Goal: Task Accomplishment & Management: Complete application form

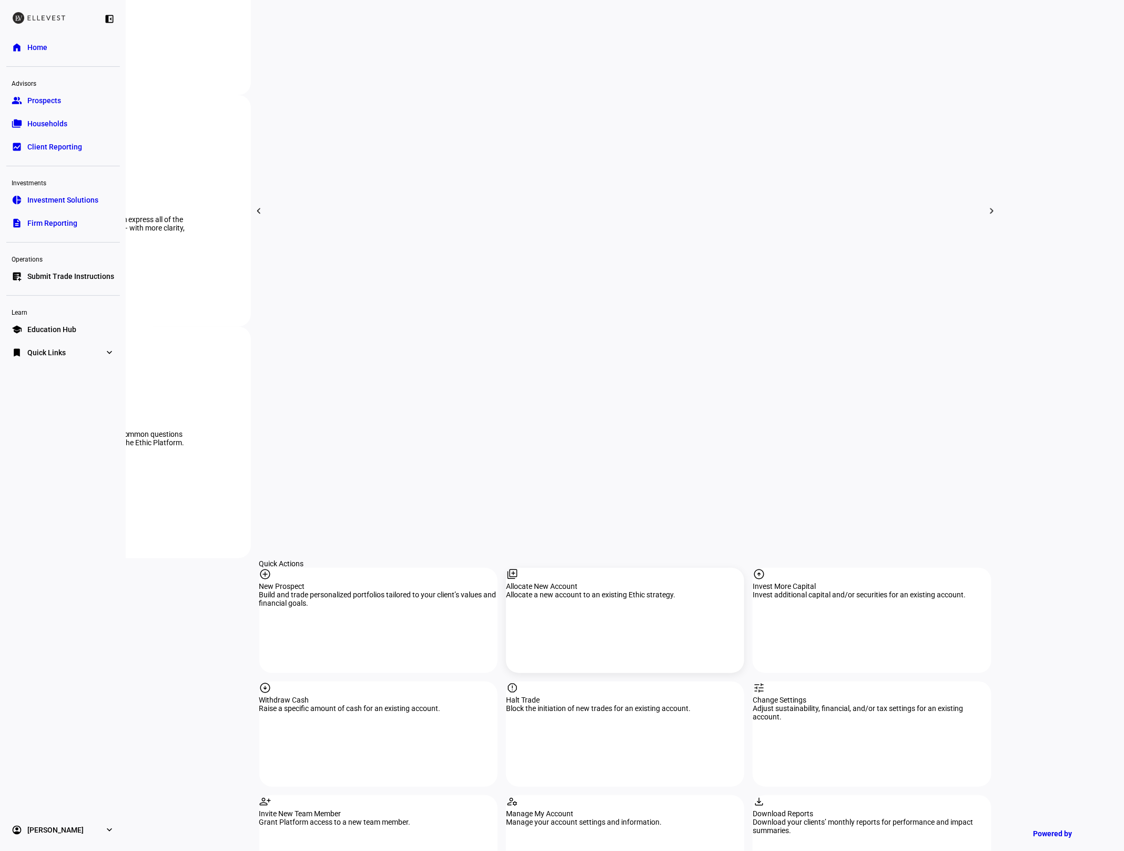
scroll to position [616, 0]
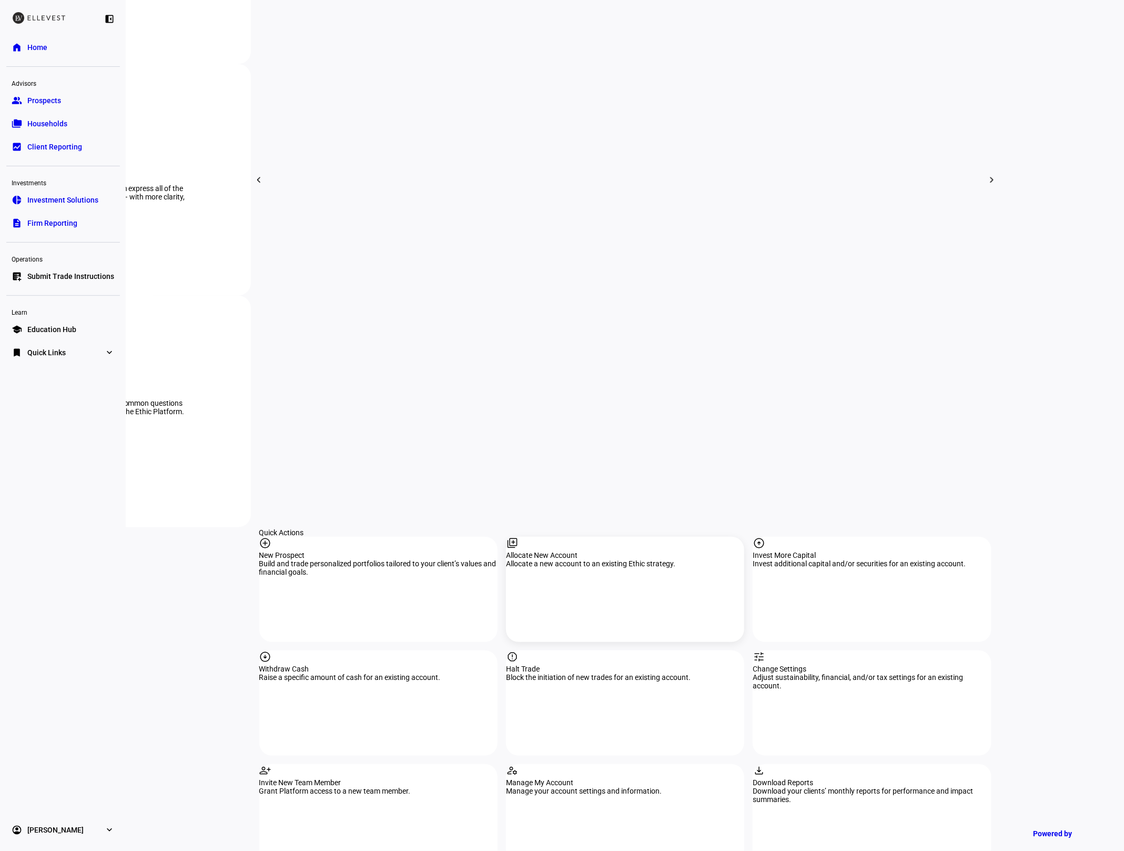
click at [529, 536] on div "library_add Allocate New Account Allocate a new account to an existing Ethic st…" at bounding box center [625, 588] width 238 height 105
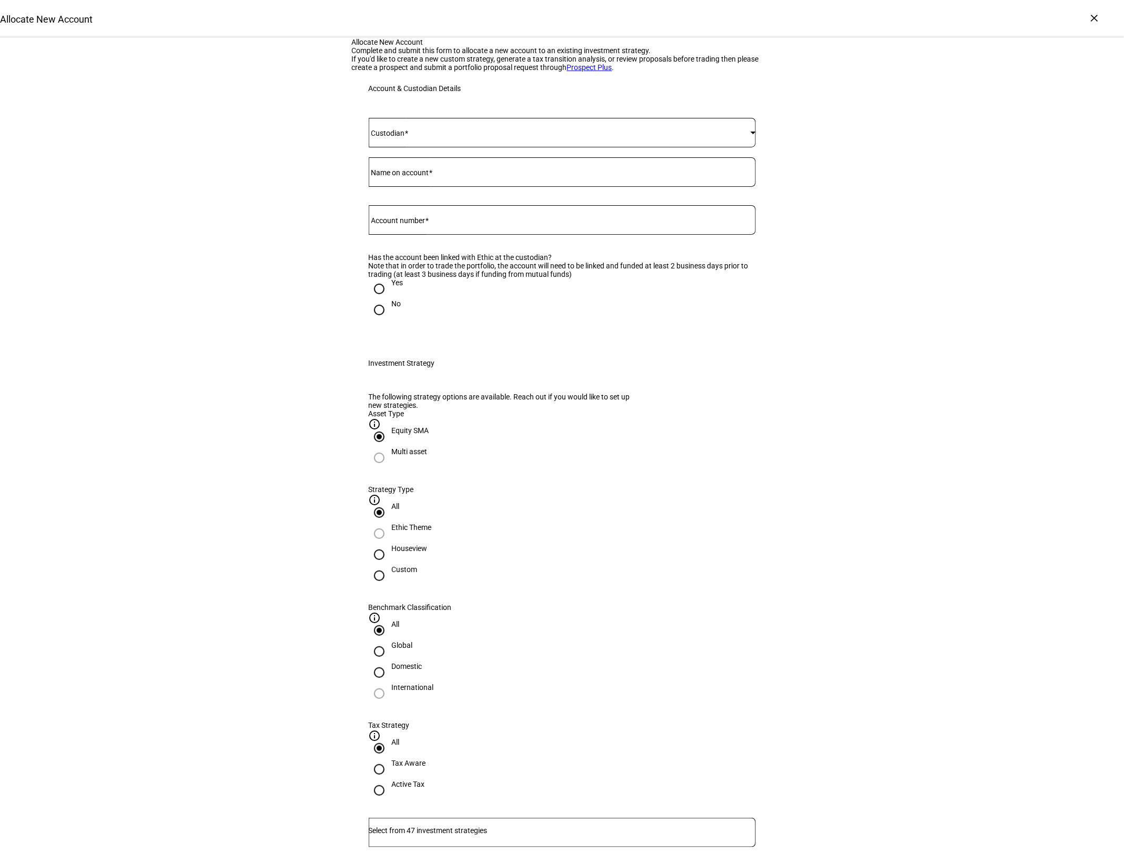
click at [522, 137] on span at bounding box center [560, 132] width 382 height 8
click at [438, 384] on mat-option "[PERSON_NAME]" at bounding box center [562, 393] width 386 height 25
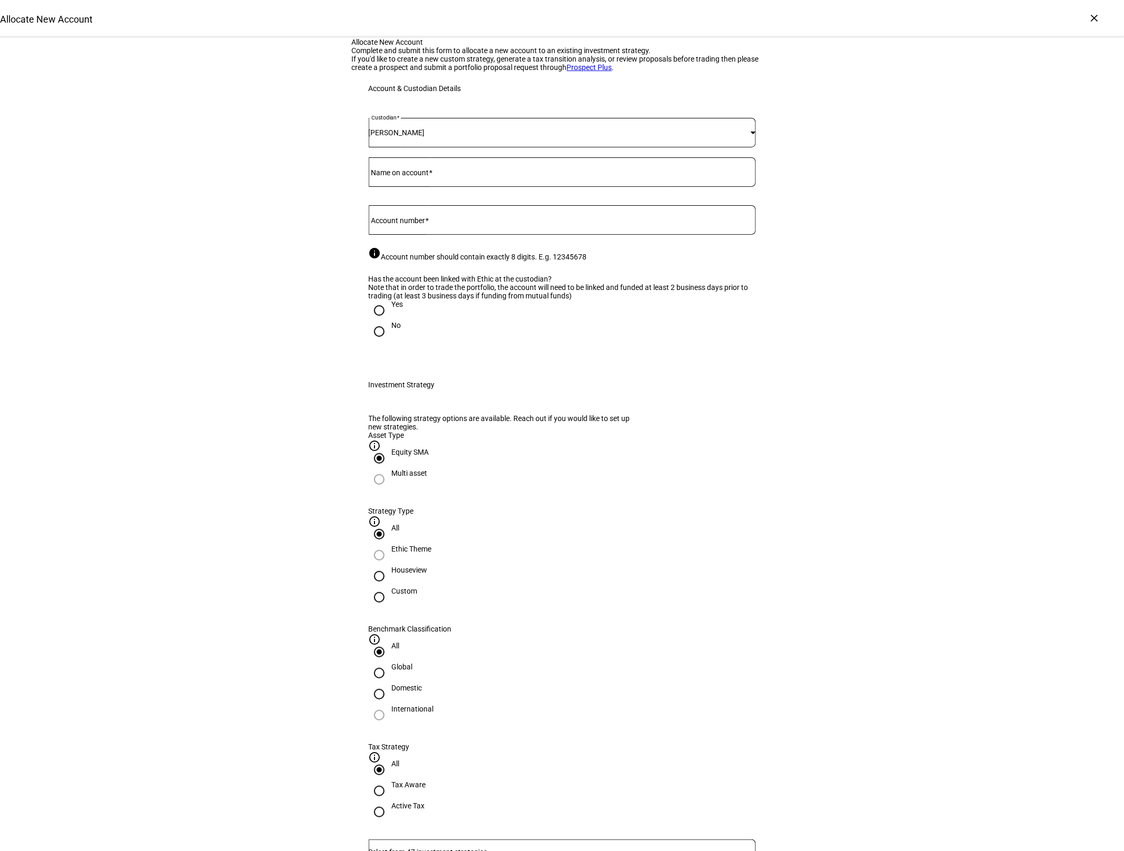
click at [429, 177] on mat-label "Name on account" at bounding box center [400, 172] width 58 height 8
click at [431, 174] on input "Name on account" at bounding box center [562, 170] width 387 height 8
click at [424, 174] on input "Name on account" at bounding box center [562, 170] width 387 height 8
paste input "[PERSON_NAME] [MEDICAL_DATA] IRA"
type input "[PERSON_NAME] [MEDICAL_DATA] IRA"
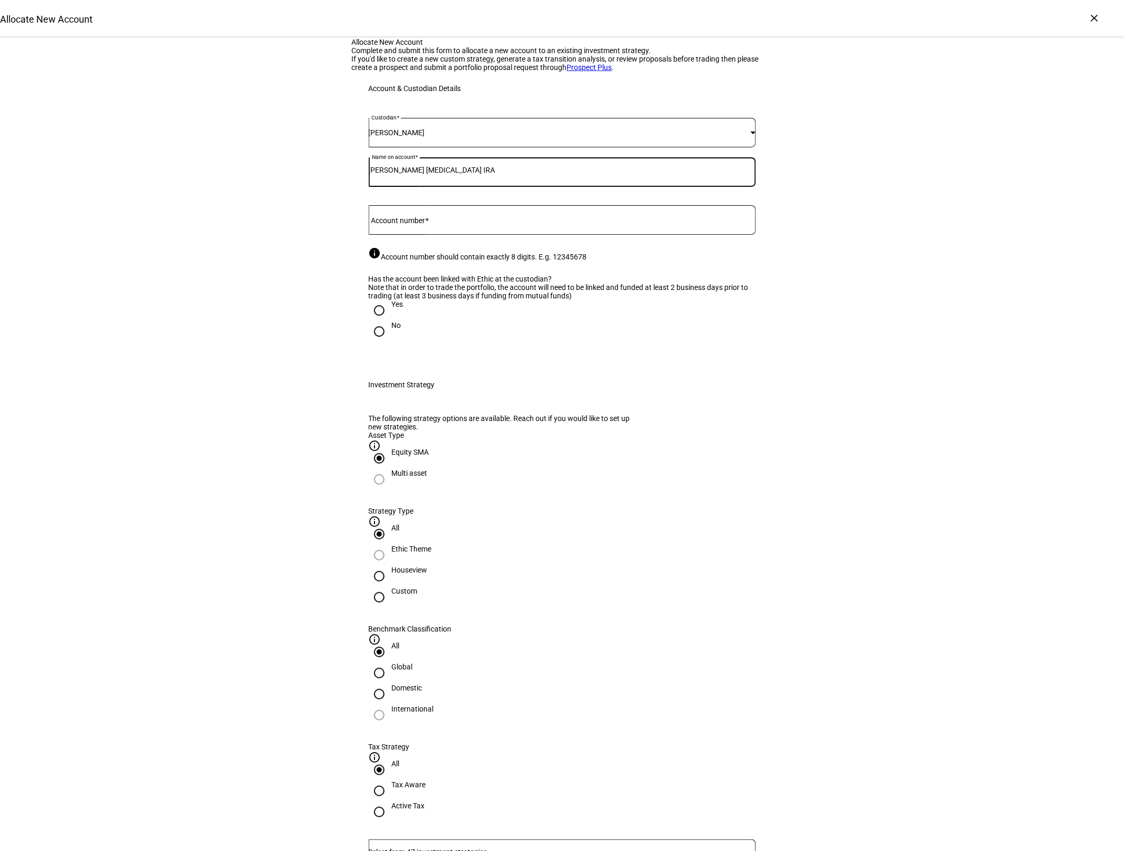
click at [424, 225] on mat-label "Account number" at bounding box center [398, 220] width 54 height 8
click at [424, 222] on input "Account number" at bounding box center [562, 218] width 387 height 8
click at [448, 222] on input "Account number" at bounding box center [562, 218] width 387 height 8
paste input "1682-5371"
type input "16825371"
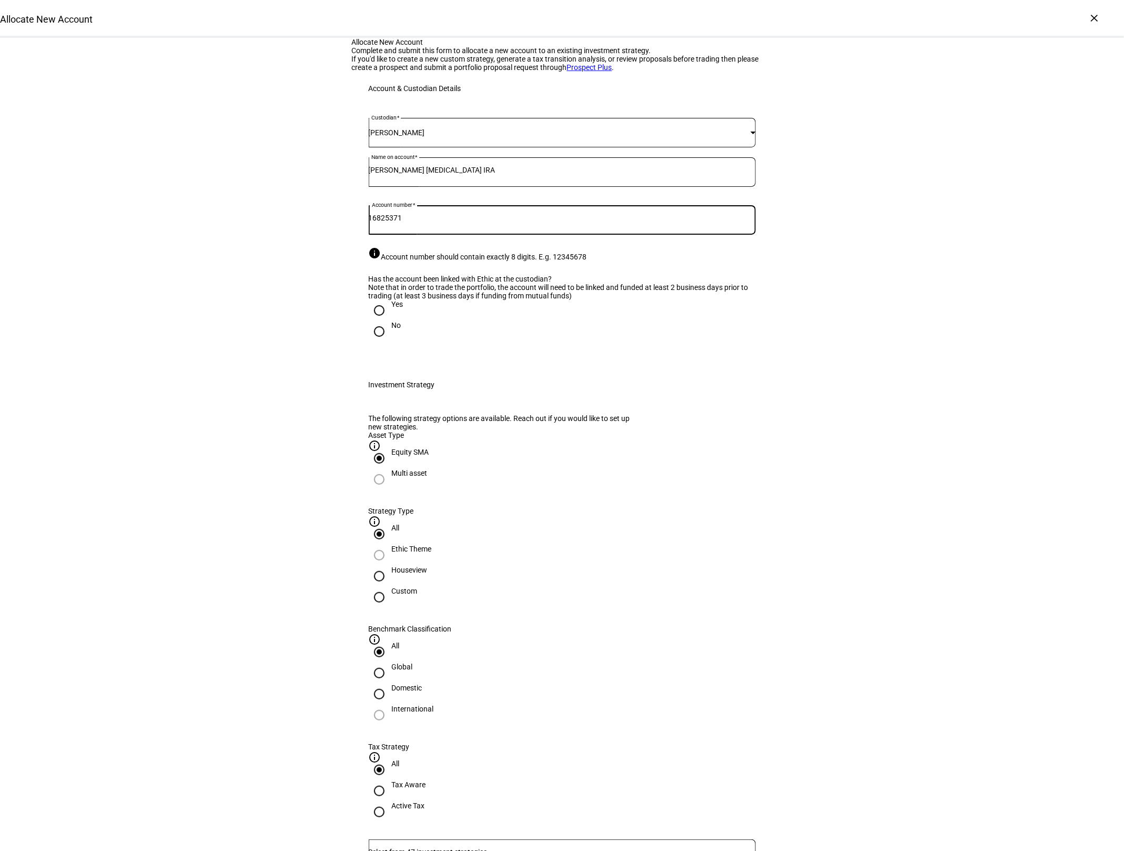
click at [292, 328] on div "Allocate New Account Complete and submit this form to allocate a new account to…" at bounding box center [562, 774] width 1124 height 1473
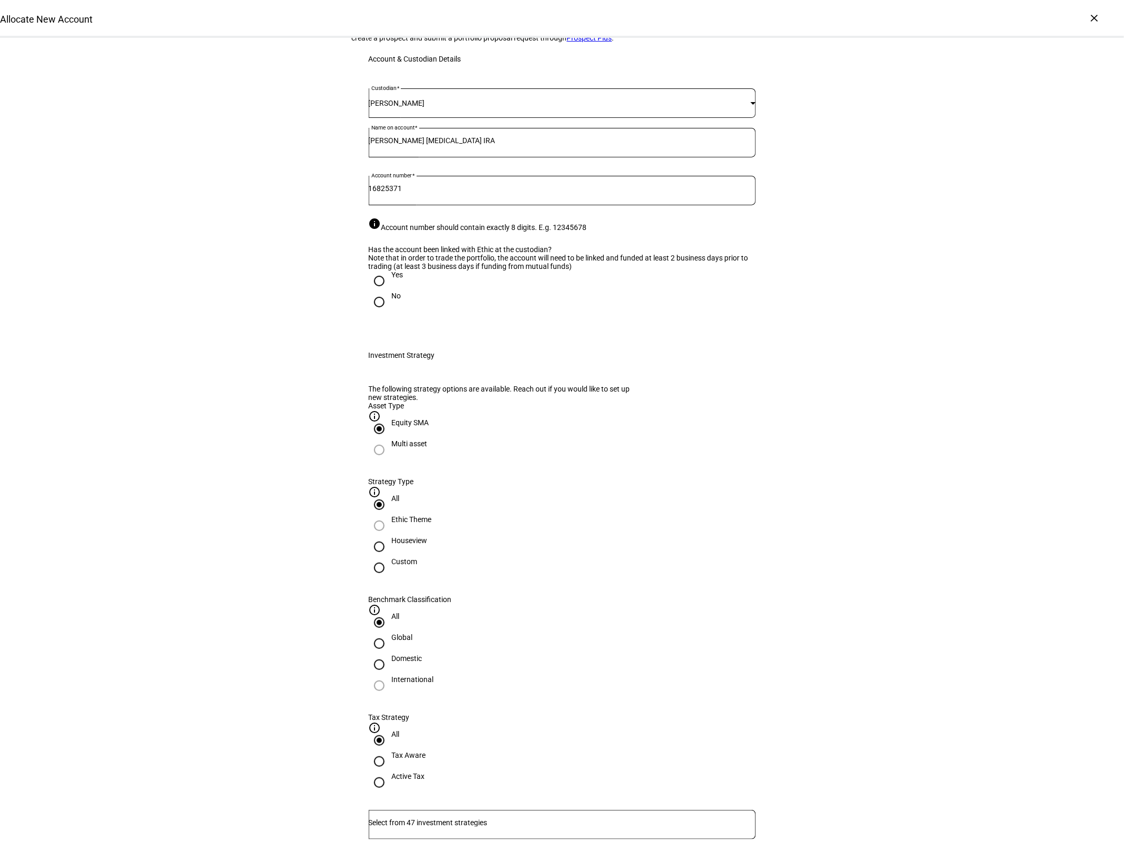
scroll to position [31, 0]
click at [386, 290] on input "Yes" at bounding box center [379, 279] width 21 height 21
radio input "true"
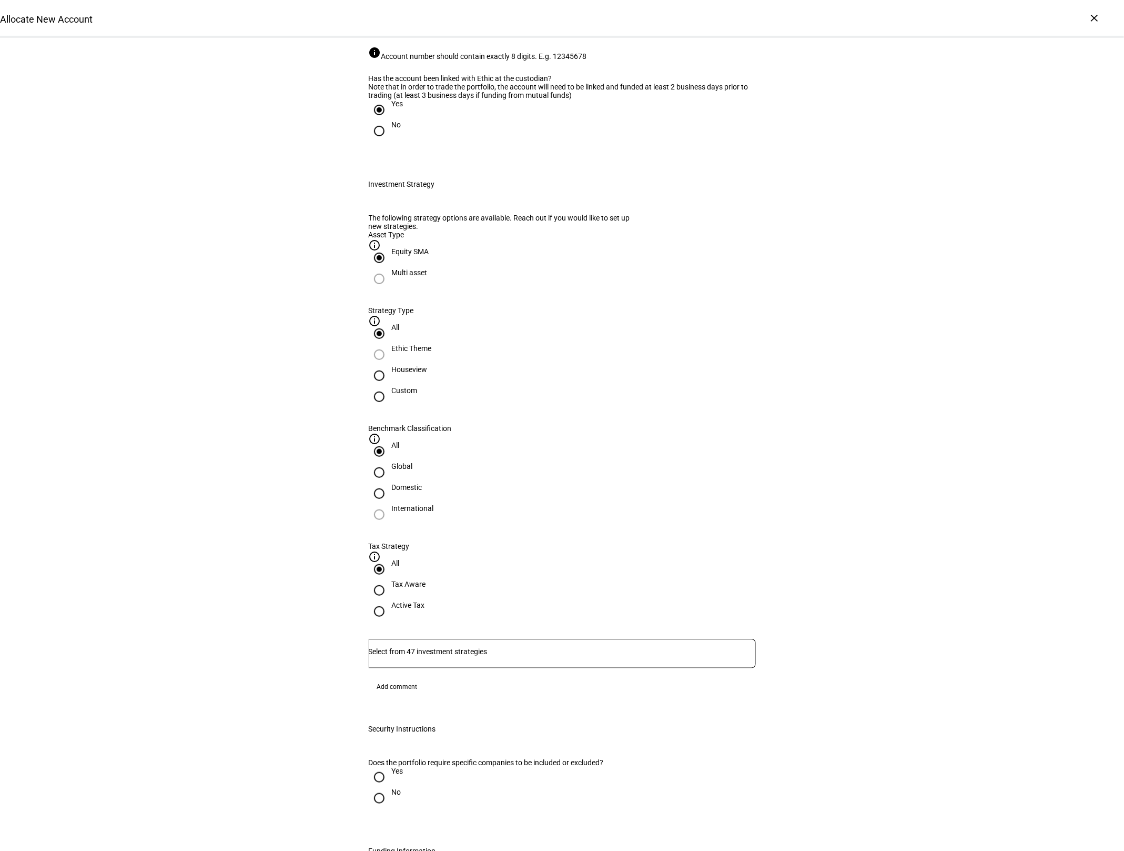
scroll to position [239, 0]
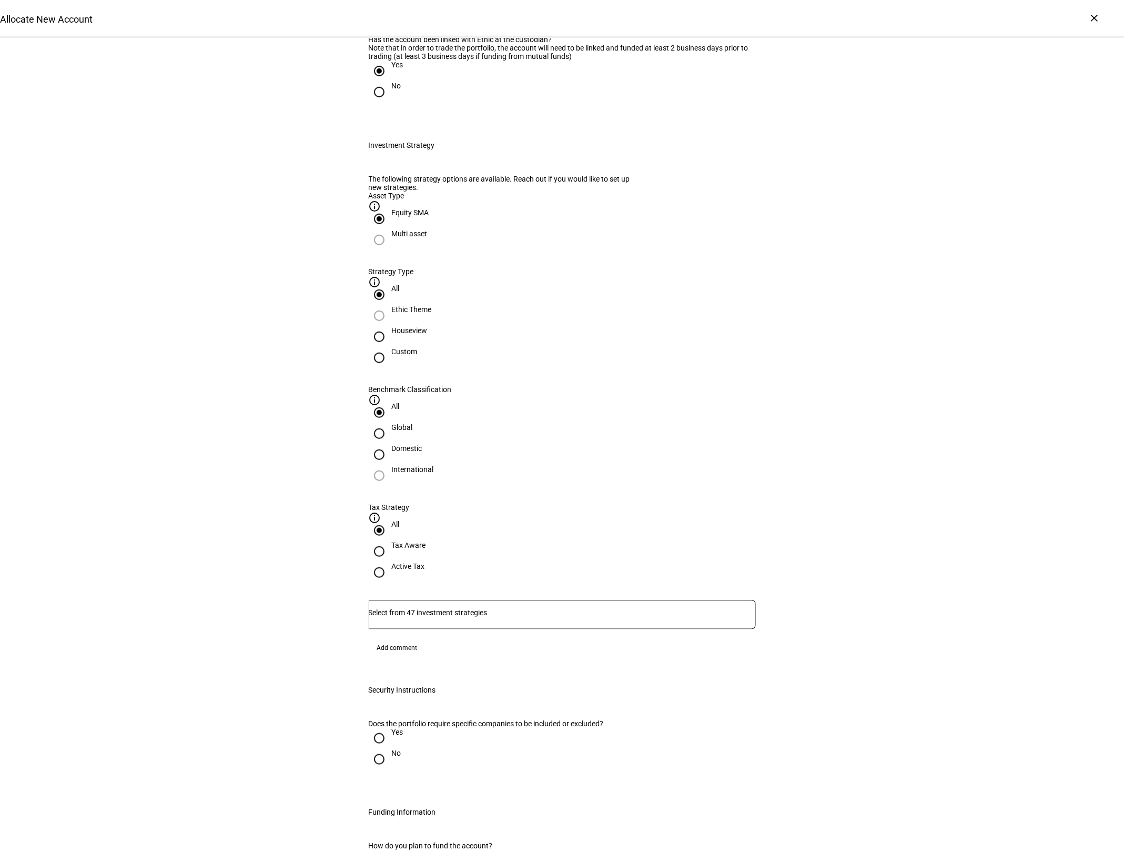
click at [390, 347] on input "Houseview" at bounding box center [379, 336] width 21 height 21
radio input "true"
click at [390, 423] on input "Global" at bounding box center [379, 433] width 21 height 21
radio input "true"
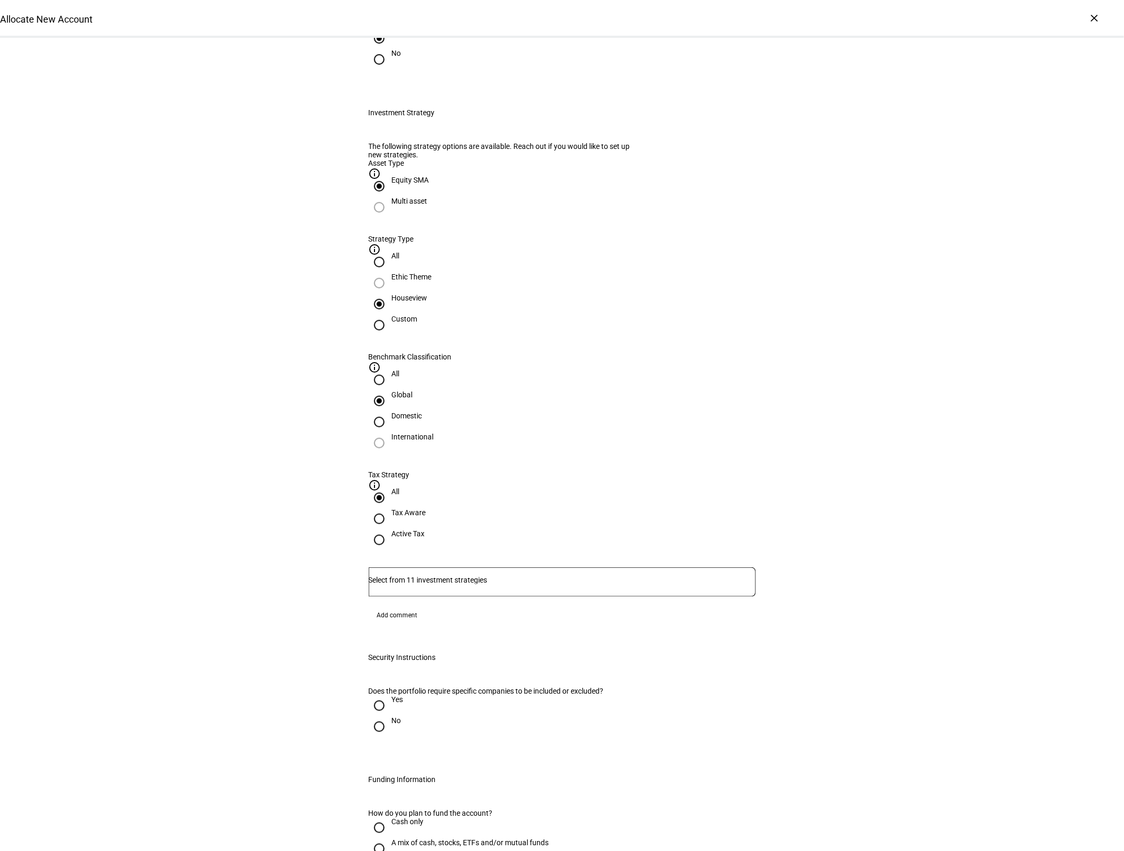
click at [508, 567] on div at bounding box center [562, 581] width 387 height 29
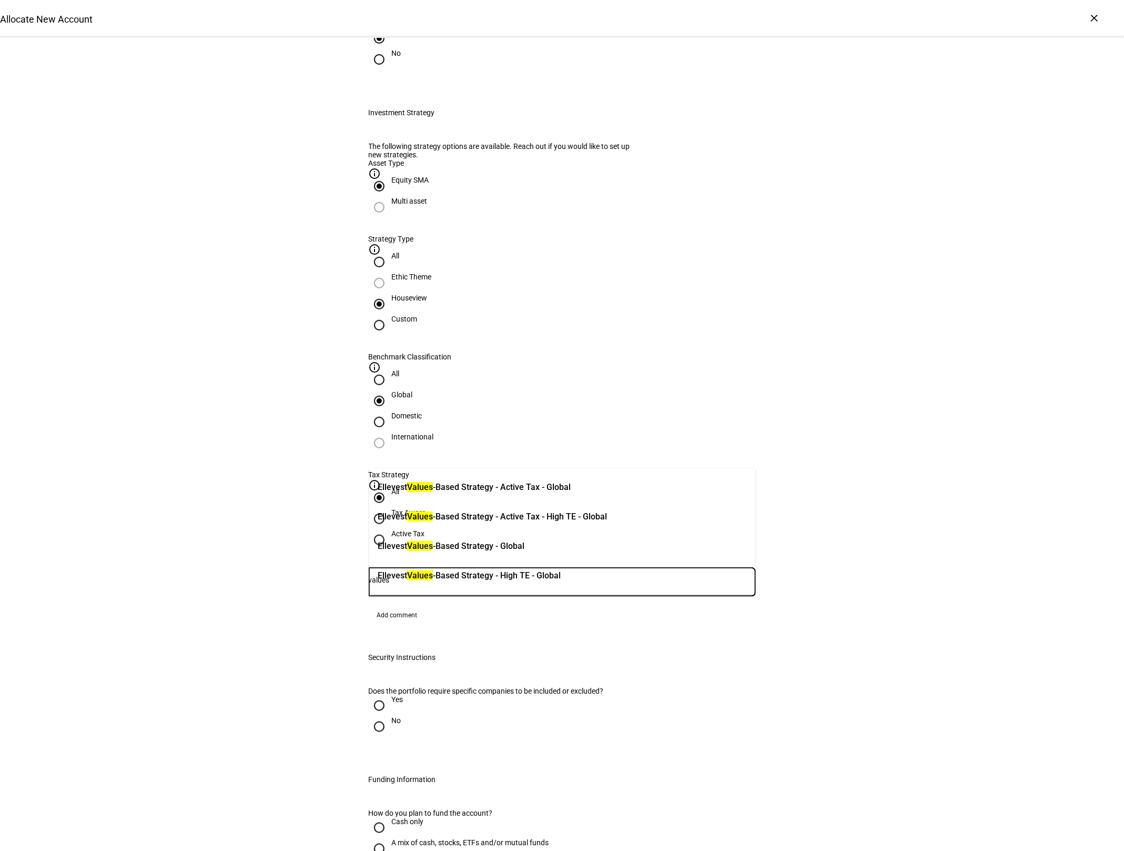
type input "values"
click at [430, 546] on mark "Values" at bounding box center [420, 546] width 26 height 10
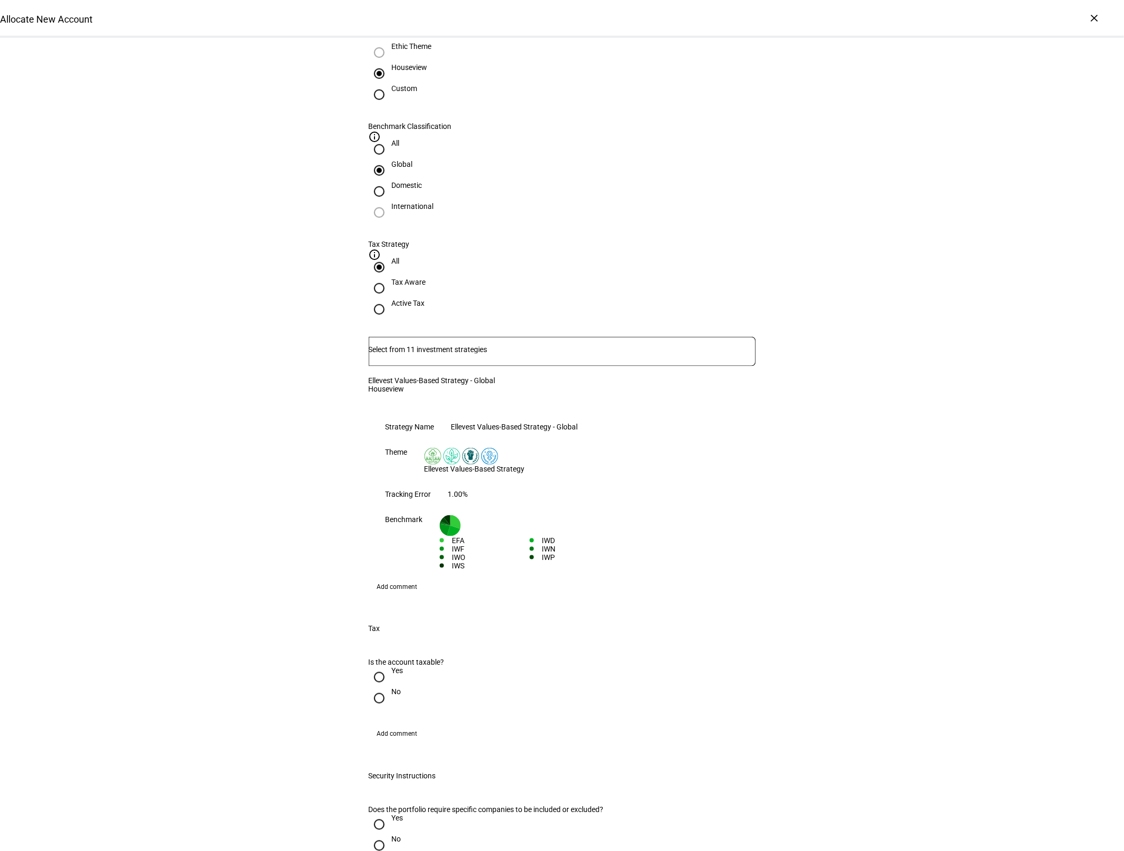
scroll to position [512, 0]
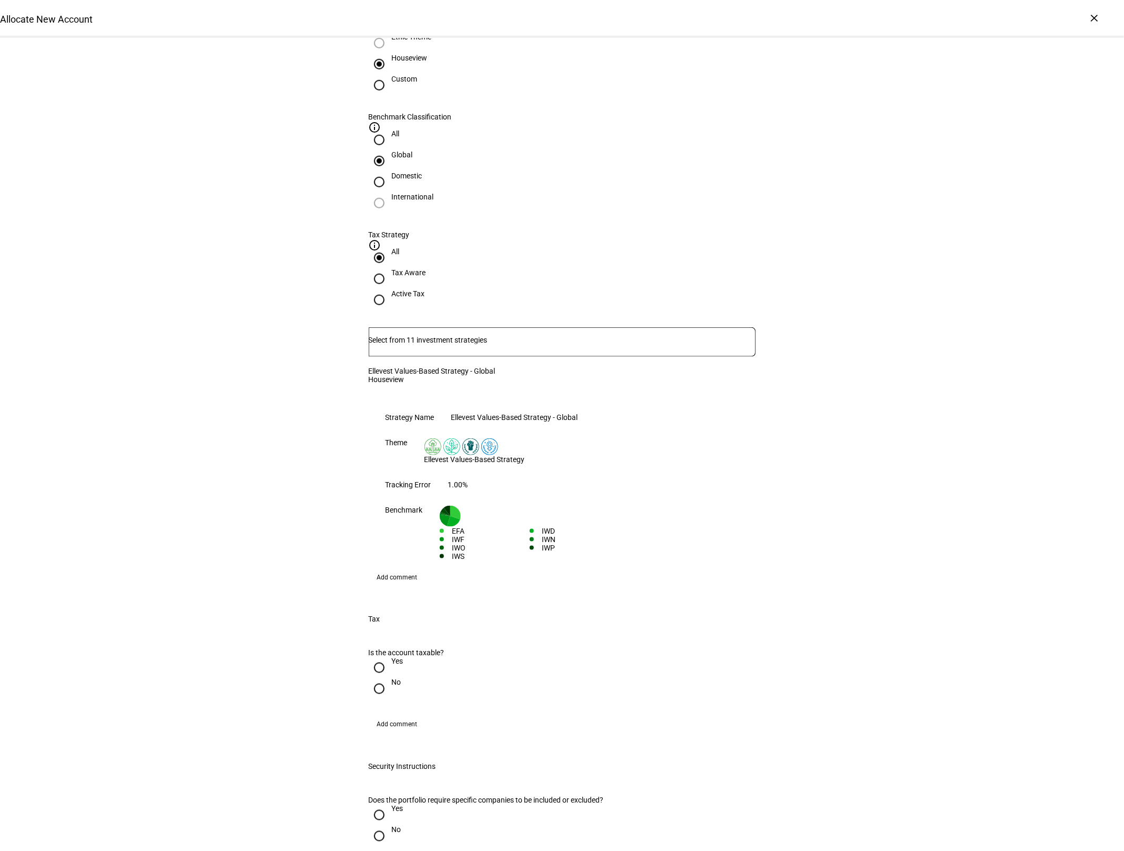
click at [368, 676] on div at bounding box center [379, 688] width 25 height 25
radio input "true"
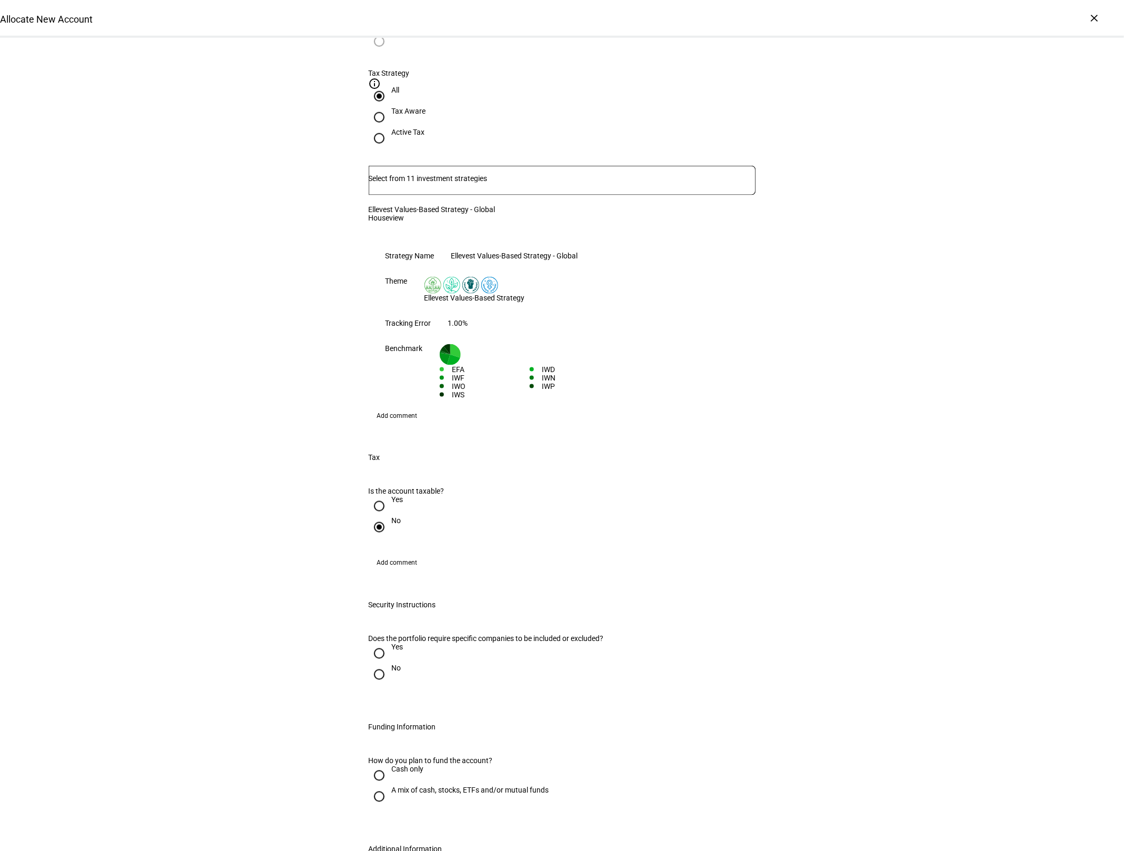
scroll to position [675, 0]
click at [384, 662] on input "No" at bounding box center [379, 672] width 21 height 21
radio input "true"
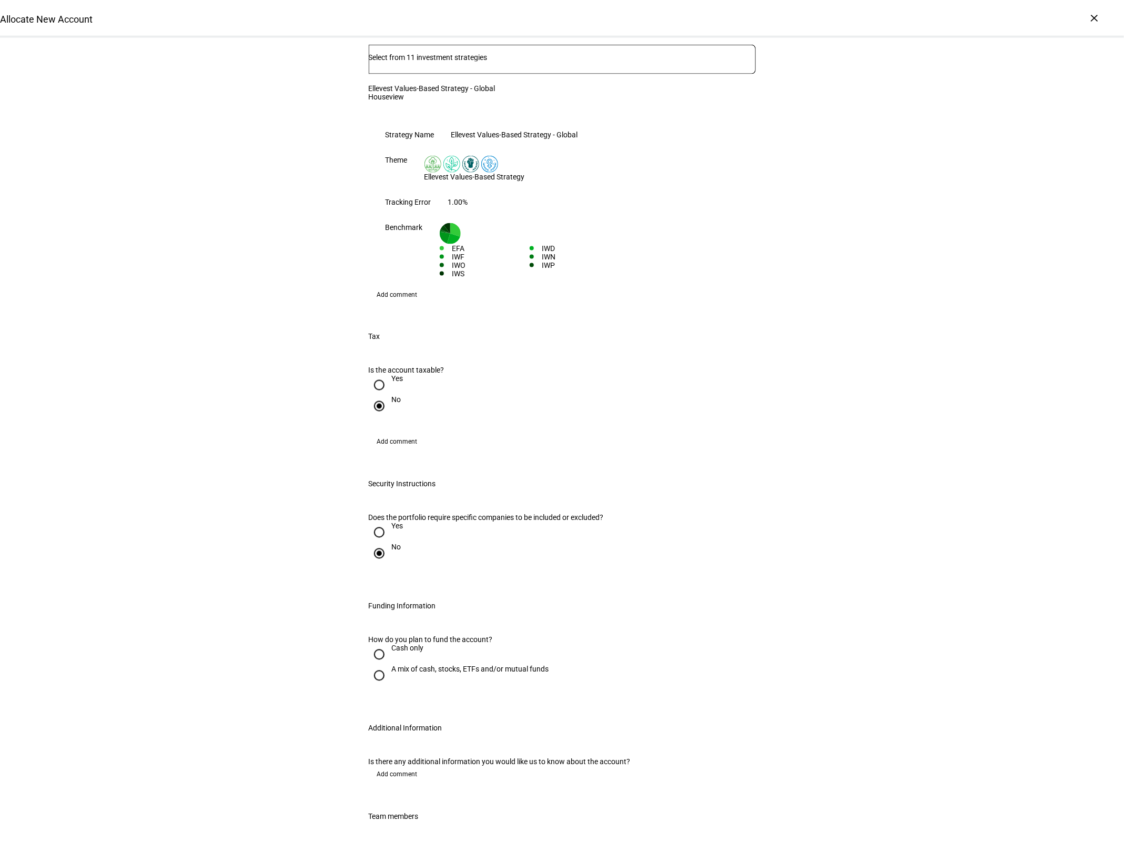
scroll to position [796, 0]
click at [384, 642] on input "Cash only" at bounding box center [379, 652] width 21 height 21
radio input "true"
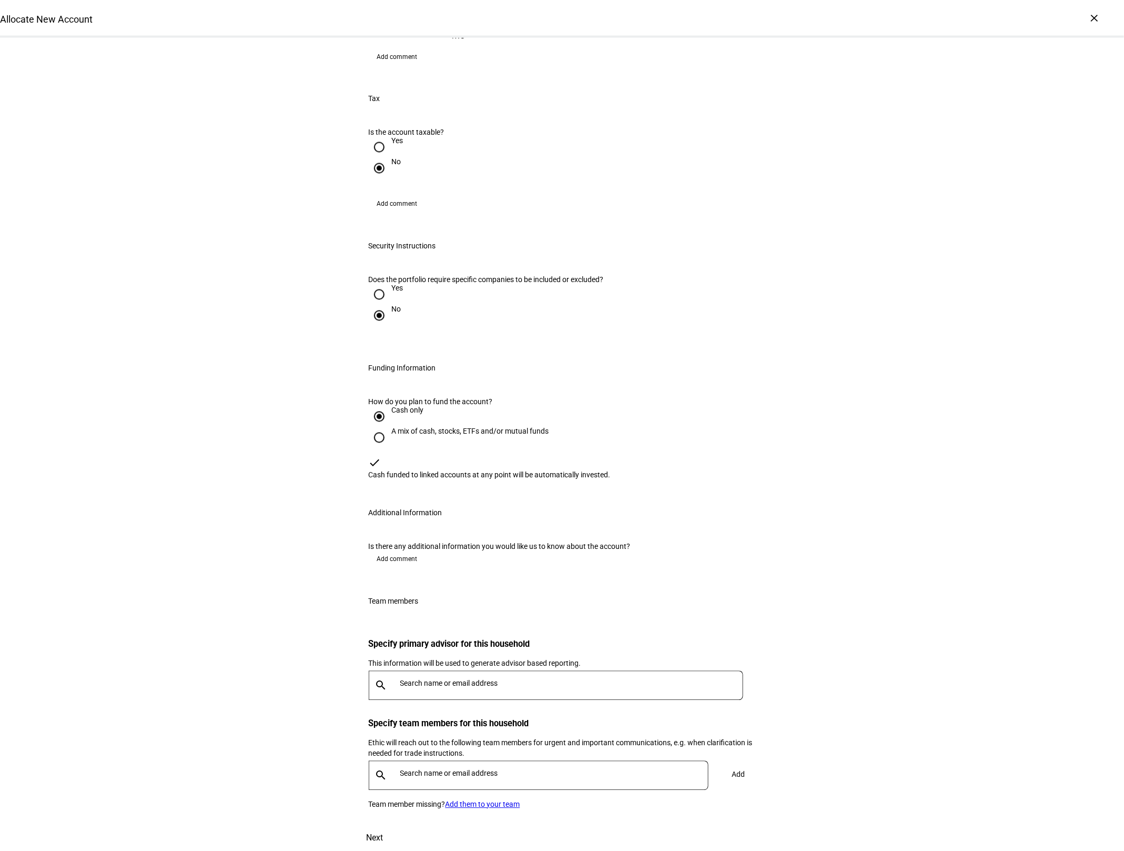
scroll to position [1110, 0]
click at [430, 671] on div at bounding box center [569, 685] width 347 height 29
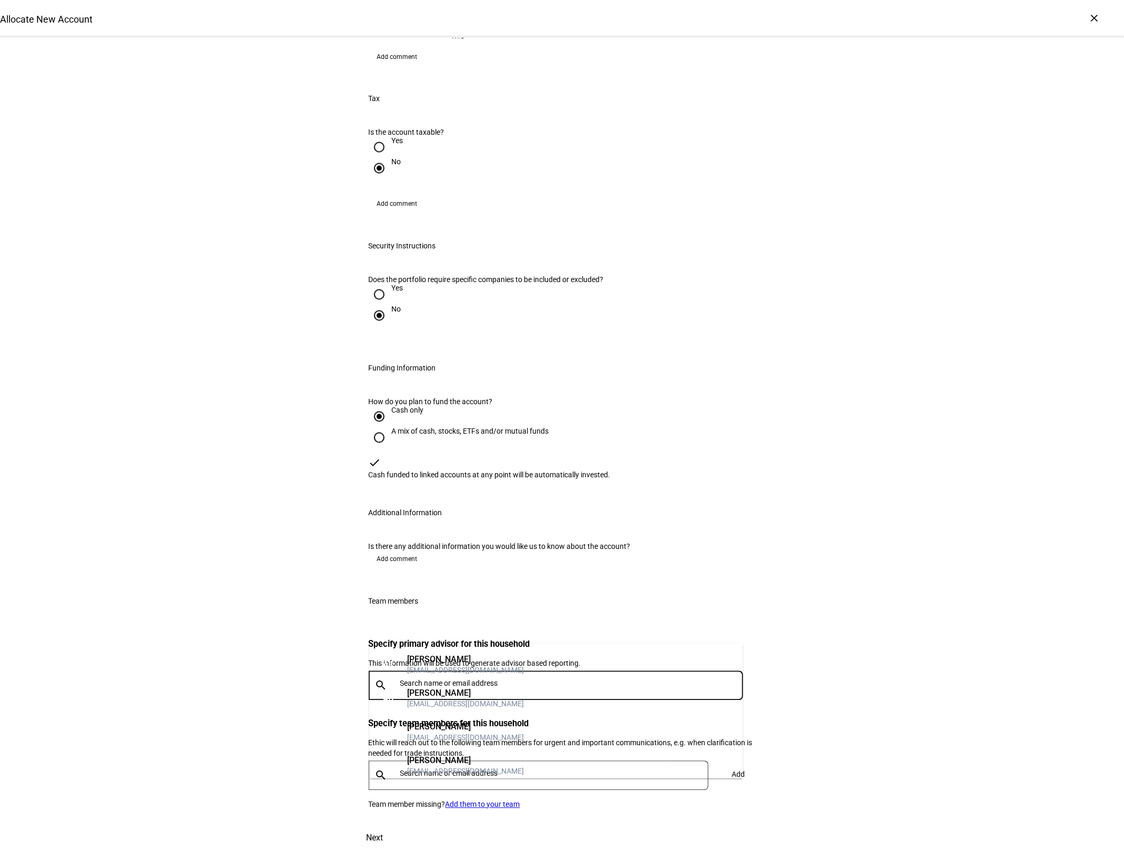
click at [427, 679] on input "text" at bounding box center [573, 683] width 347 height 8
type input "sama"
click at [434, 662] on div "[PERSON_NAME]" at bounding box center [465, 659] width 117 height 11
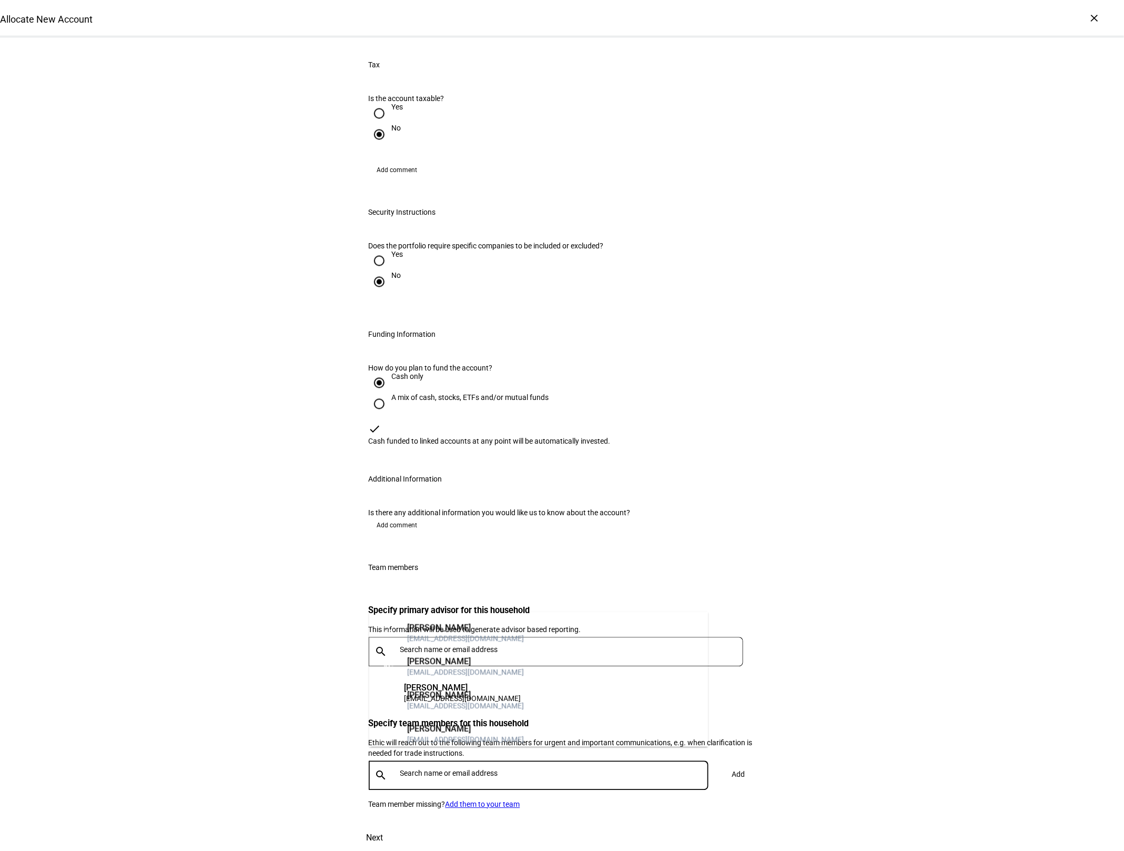
click at [429, 769] on input "text" at bounding box center [556, 773] width 312 height 8
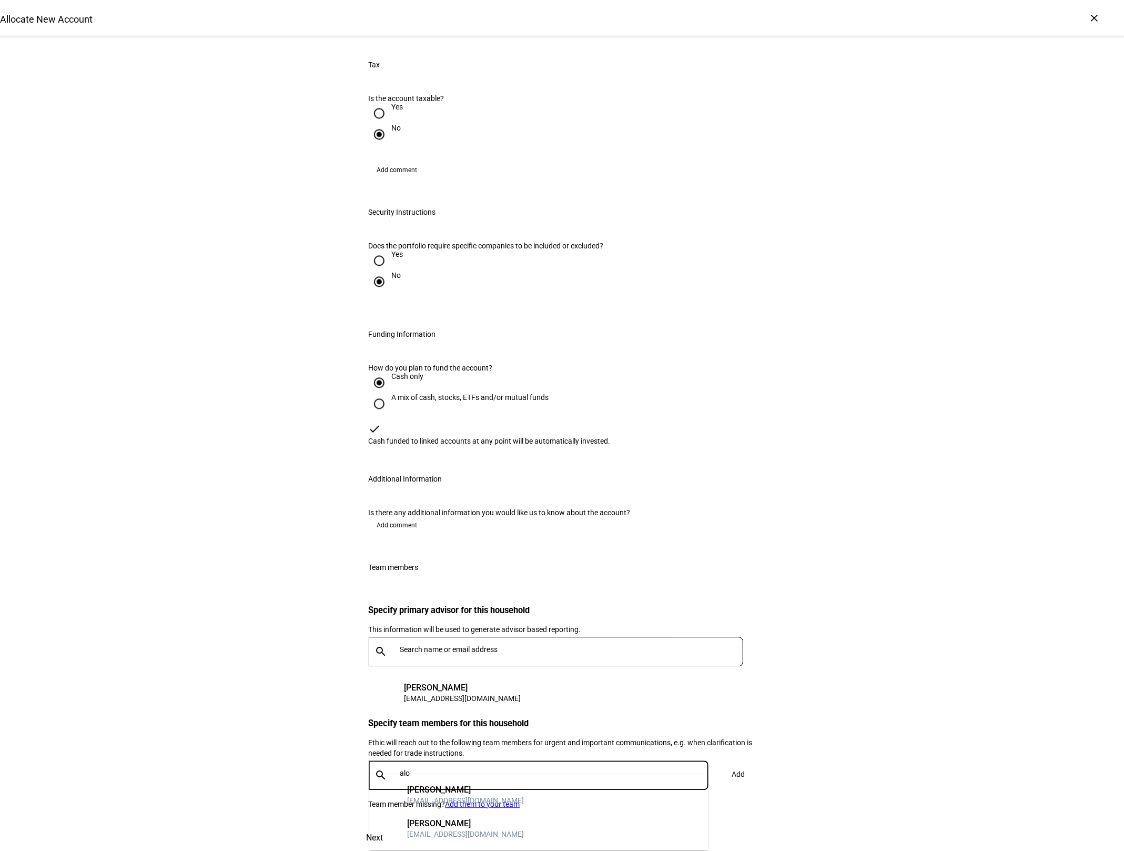
type input "alo"
drag, startPoint x: 431, startPoint y: 785, endPoint x: 420, endPoint y: 780, distance: 12.2
click at [431, 785] on div "[PERSON_NAME]" at bounding box center [465, 789] width 117 height 11
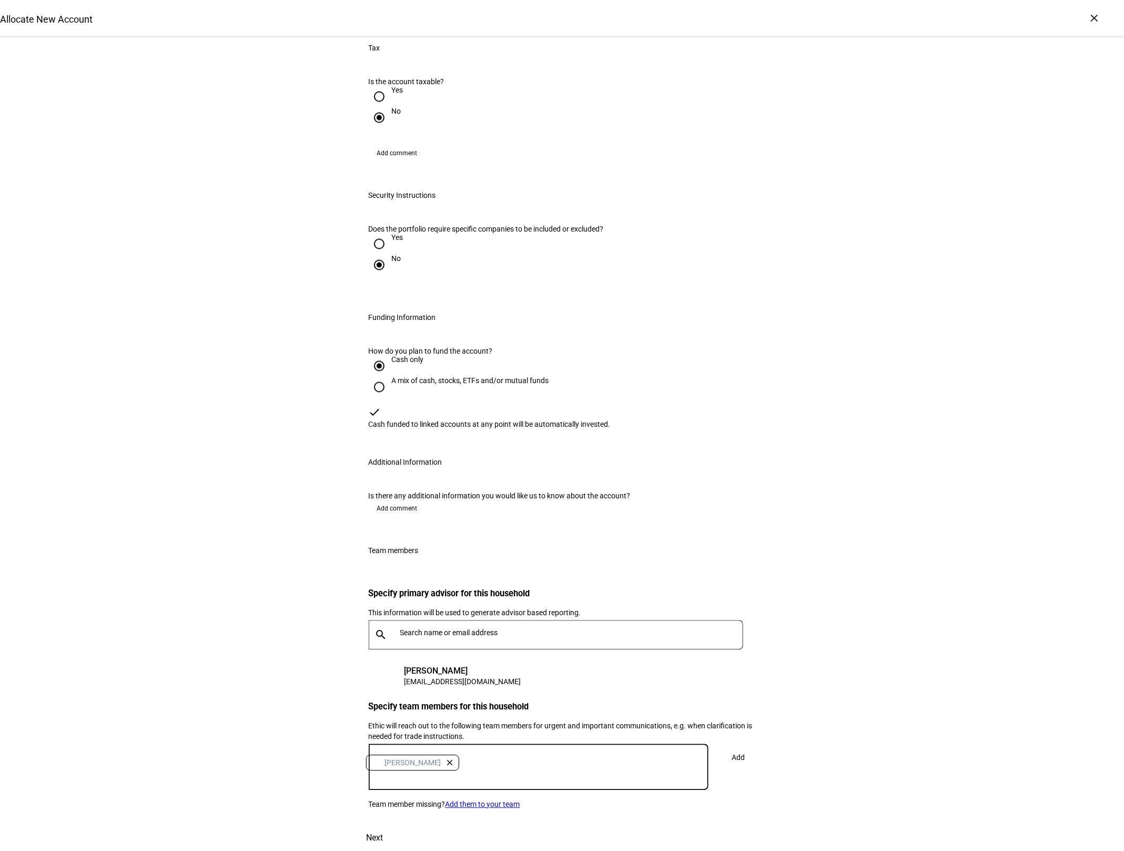
click at [717, 744] on div "AG [PERSON_NAME] close Add" at bounding box center [562, 772] width 387 height 56
click at [724, 745] on span at bounding box center [738, 757] width 35 height 25
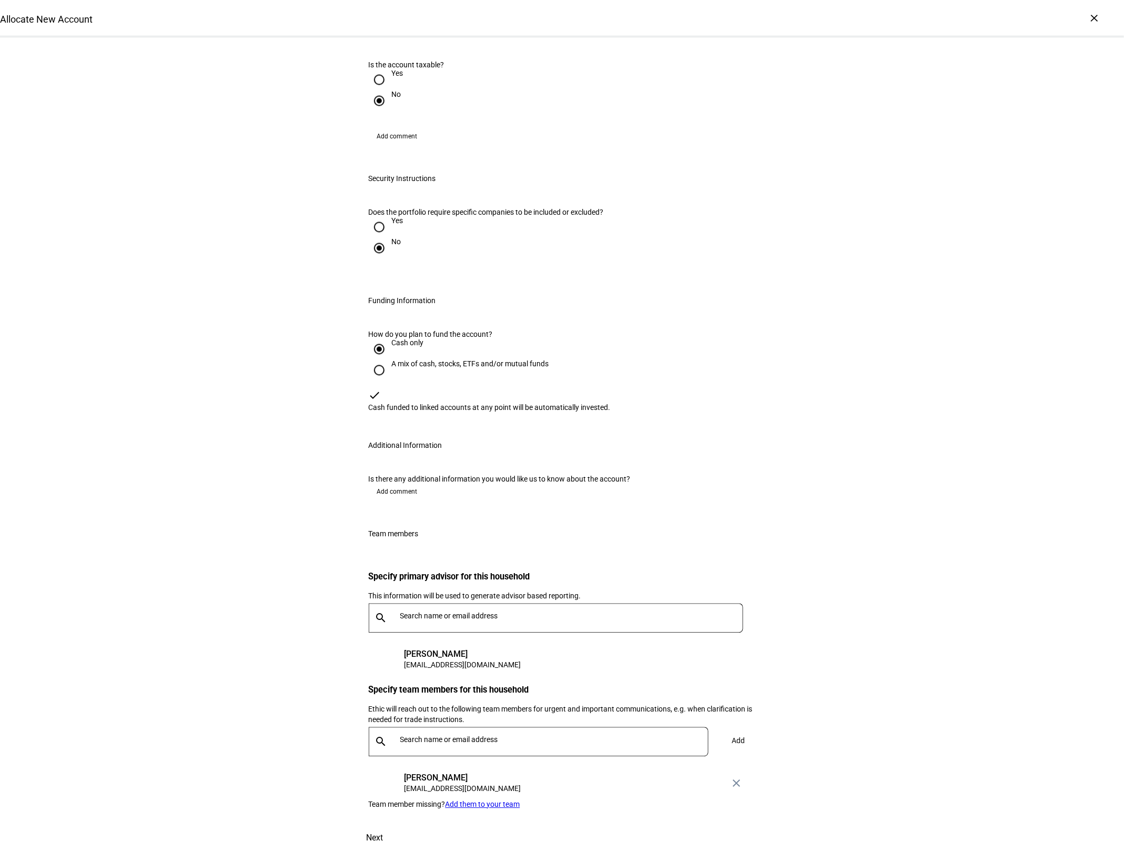
scroll to position [1177, 0]
click at [383, 825] on span "Next" at bounding box center [375, 837] width 17 height 25
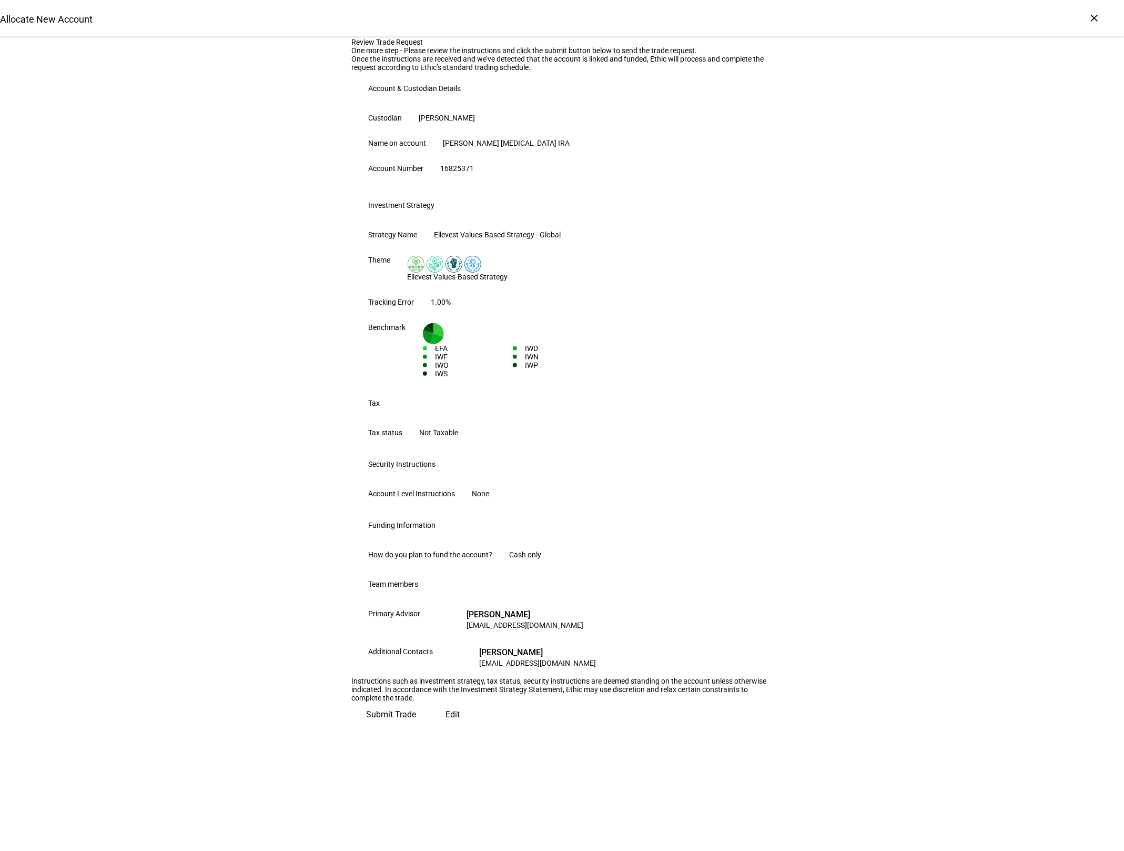
scroll to position [0, 0]
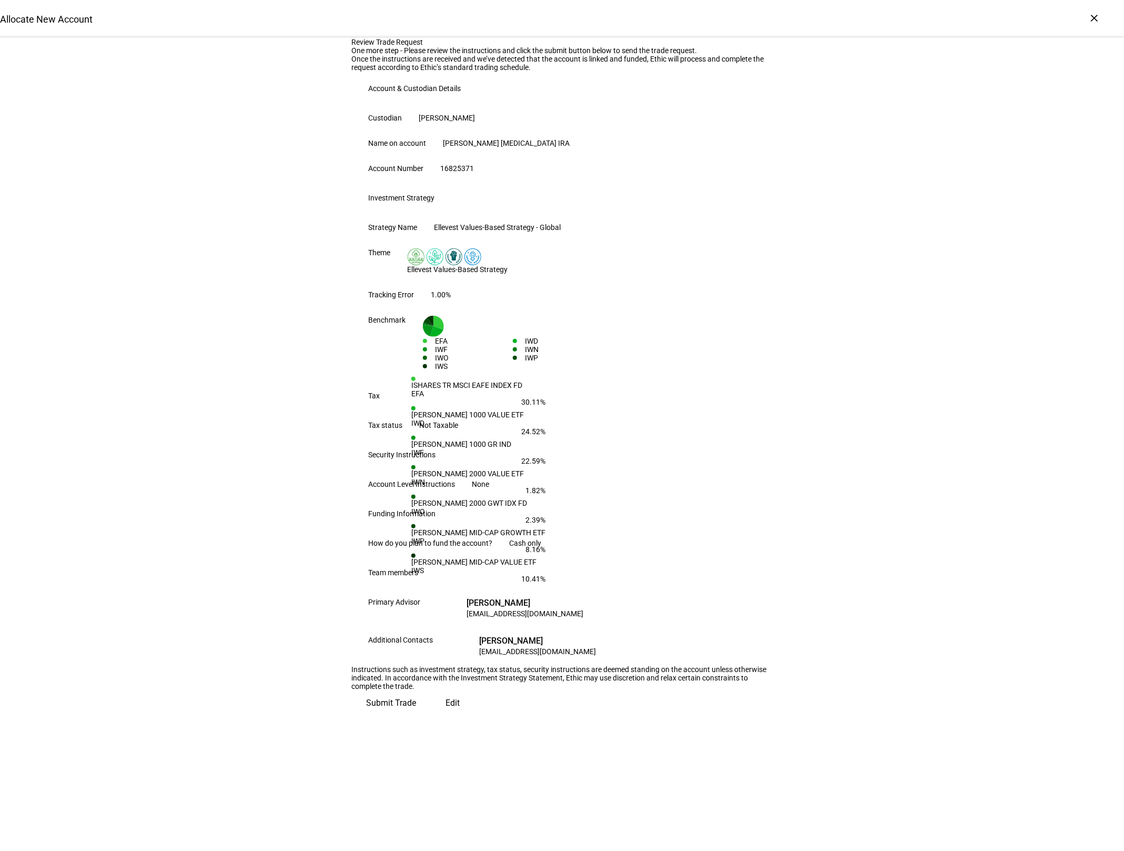
click at [819, 371] on div "Review Trade Request One more step - Please review the instructions and click t…" at bounding box center [562, 376] width 1124 height 677
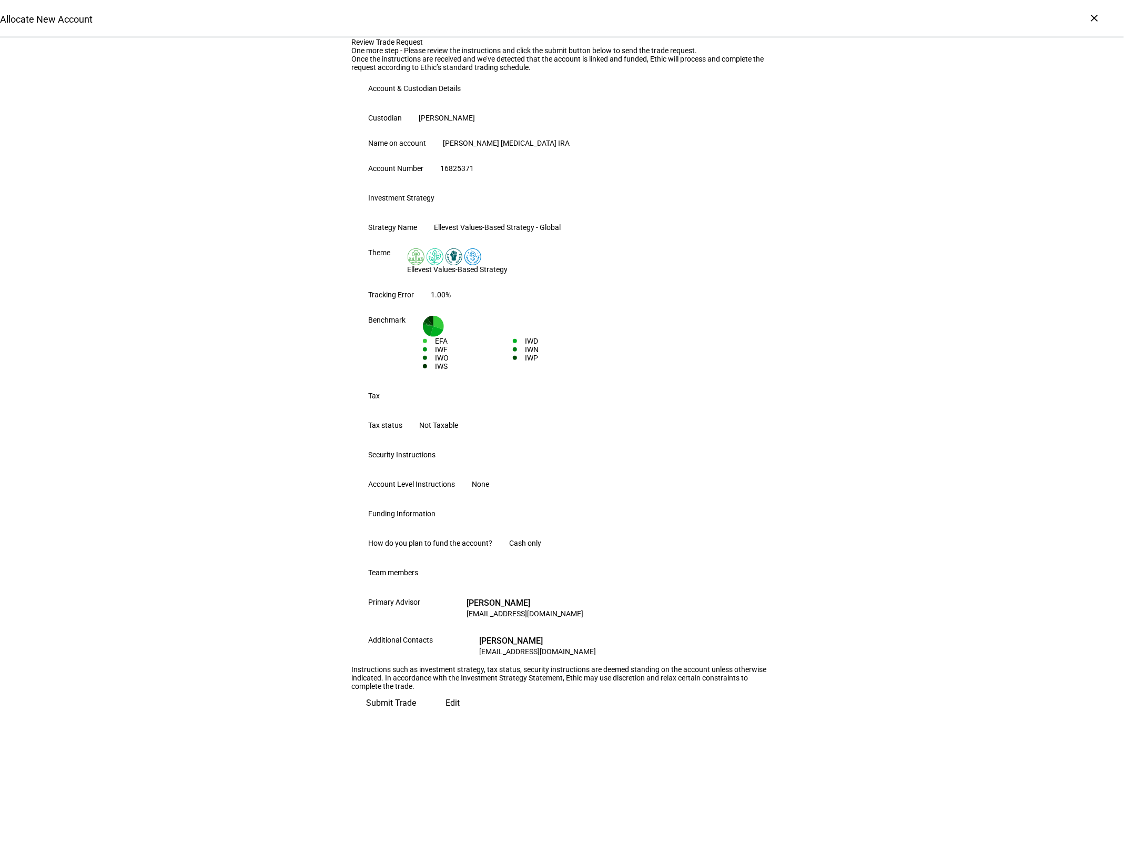
scroll to position [158, 0]
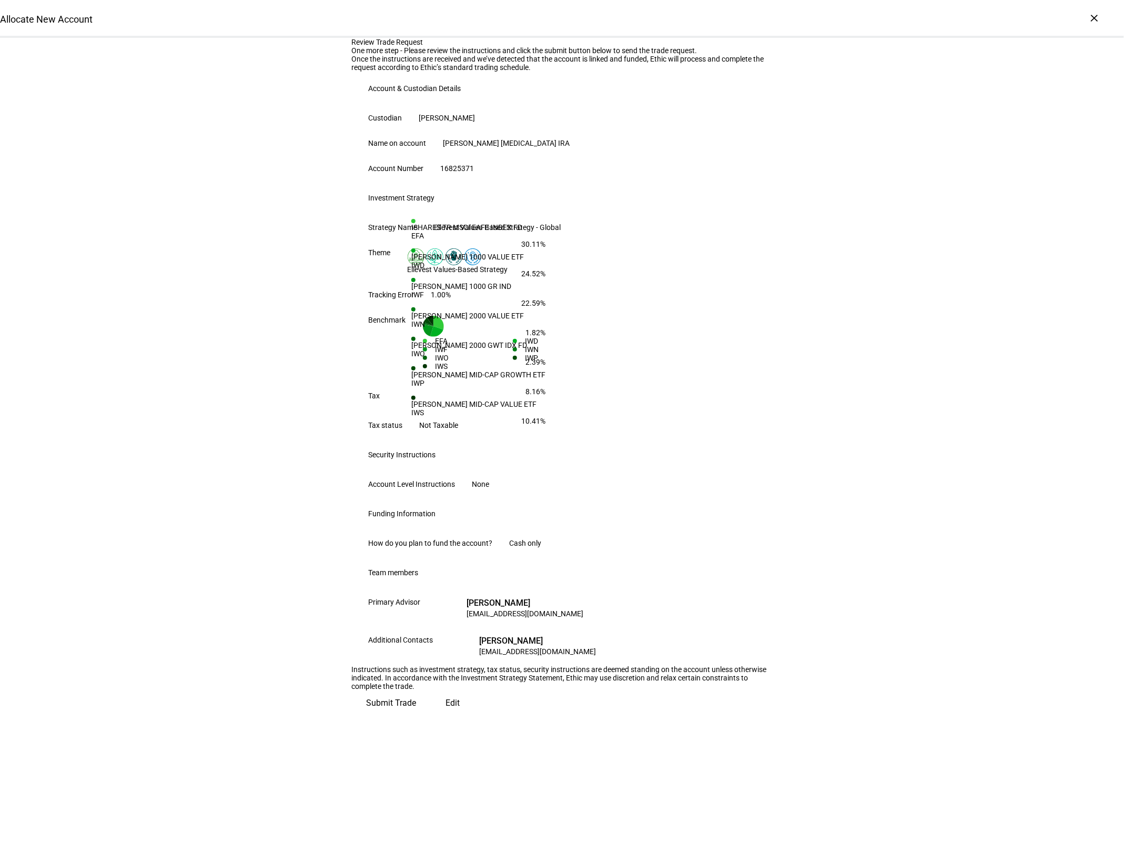
click at [417, 715] on span "Submit Trade" at bounding box center [392, 702] width 50 height 25
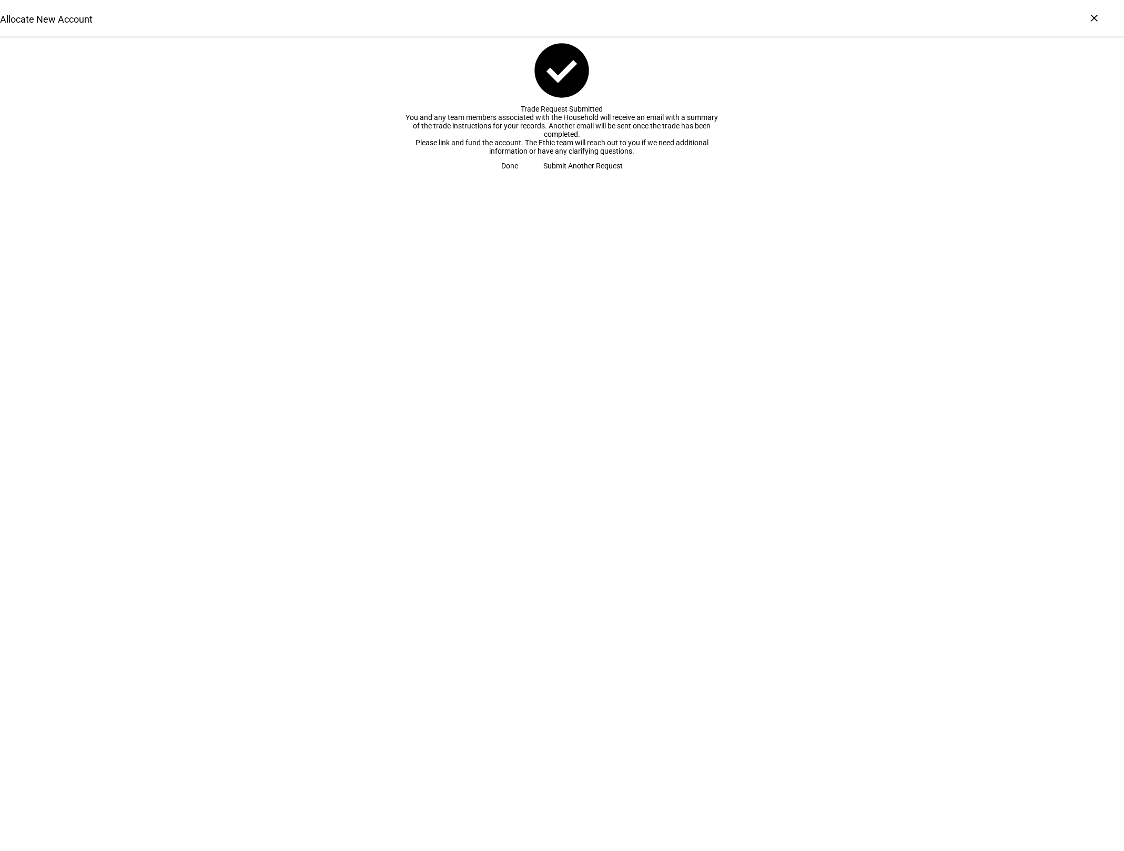
drag, startPoint x: 563, startPoint y: 262, endPoint x: 563, endPoint y: 268, distance: 5.3
click at [563, 176] on span "check_circle Trade Request Submitted You and any team members associated with t…" at bounding box center [562, 107] width 1124 height 138
click at [518, 176] on span "Done" at bounding box center [509, 165] width 17 height 21
